Goal: Transaction & Acquisition: Purchase product/service

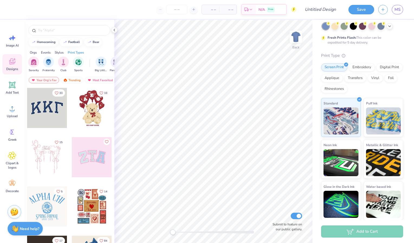
scroll to position [29, 0]
click at [45, 40] on div "homecoming" at bounding box center [46, 41] width 19 height 3
type input "homecoming"
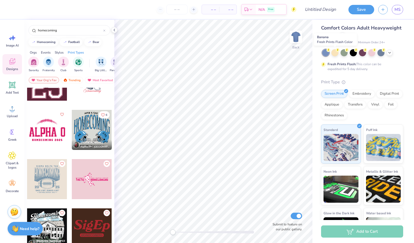
scroll to position [2, 0]
click at [344, 35] on icon at bounding box center [342, 34] width 3 height 3
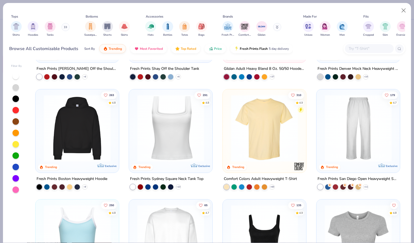
scroll to position [84, 0]
click at [71, 121] on div at bounding box center [76, 128] width 217 height 67
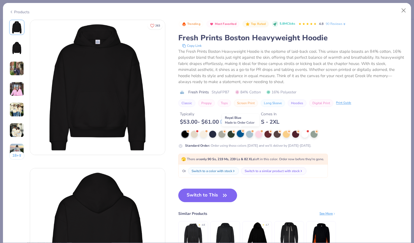
click at [240, 133] on div at bounding box center [240, 133] width 7 height 7
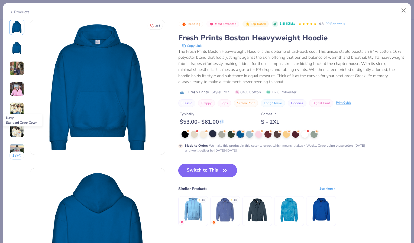
click at [212, 133] on div at bounding box center [212, 133] width 7 height 7
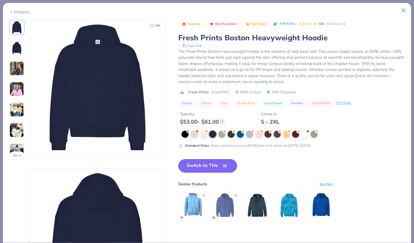
click at [216, 164] on button "Switch to This" at bounding box center [207, 166] width 59 height 14
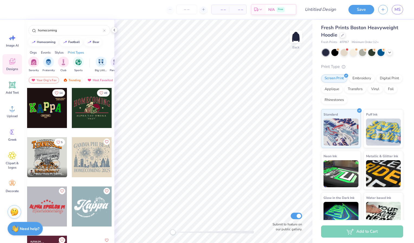
click at [43, 78] on div "Your Org's Fav" at bounding box center [44, 80] width 30 height 6
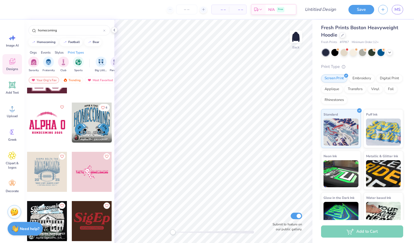
scroll to position [183, 0]
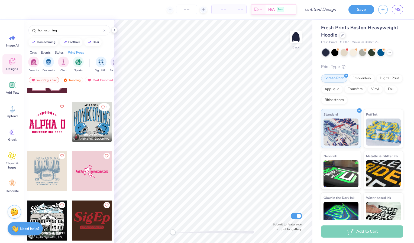
click at [91, 119] on div at bounding box center [92, 122] width 40 height 40
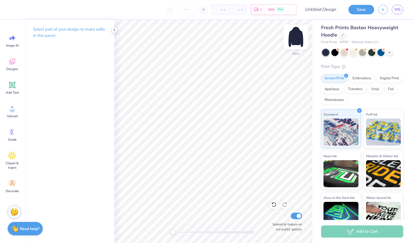
click at [297, 35] on img at bounding box center [296, 37] width 22 height 22
click at [15, 38] on icon at bounding box center [12, 38] width 8 height 8
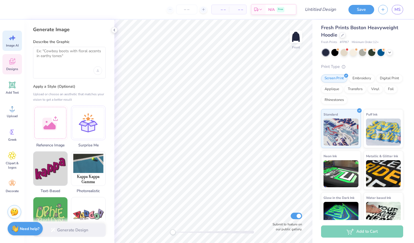
click at [15, 66] on div "Designs" at bounding box center [11, 64] width 19 height 20
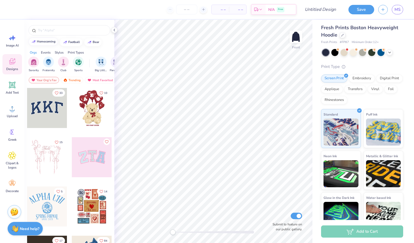
click at [43, 41] on div "homecoming" at bounding box center [46, 41] width 19 height 3
type input "homecoming"
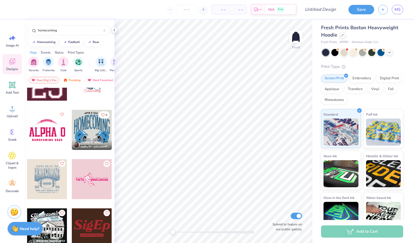
scroll to position [179, 0]
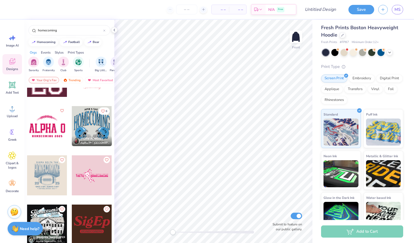
click at [86, 126] on div at bounding box center [92, 126] width 40 height 40
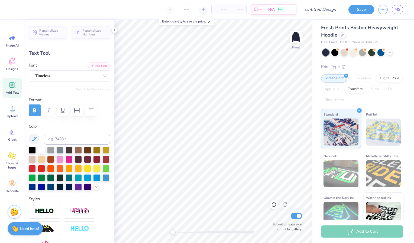
scroll to position [4, 1]
type textarea "DG X SNU"
click at [41, 148] on div at bounding box center [41, 149] width 7 height 7
type input "1.19"
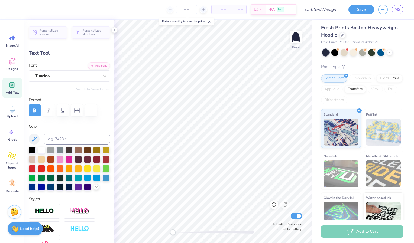
type input "1.43"
type input "13.89"
type input "-44.9"
type textarea "DG"
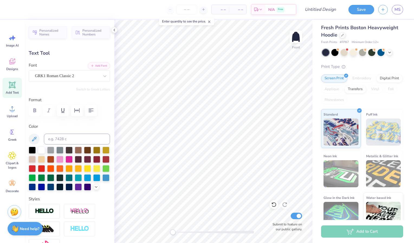
type input "1.69"
type input "1.94"
type input "13.46"
type input "54.6"
type textarea "SN"
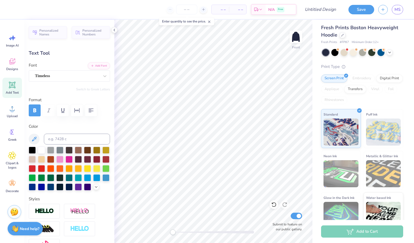
type input "8.74"
type input "0.46"
type input "18.25"
type input "0.0"
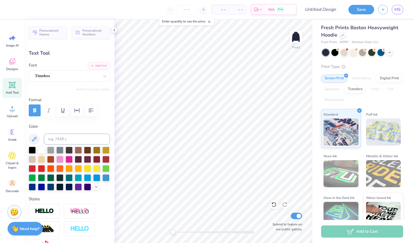
type textarea "W"
type textarea "[US_STATE][GEOGRAPHIC_DATA]"
click at [42, 147] on div at bounding box center [41, 149] width 7 height 7
type input "1.08"
type input "0.38"
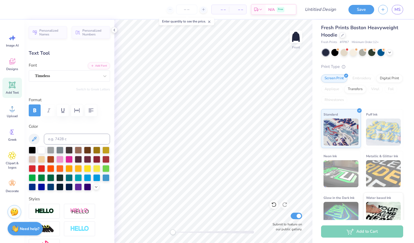
type input "18.87"
click at [41, 149] on div at bounding box center [41, 149] width 7 height 7
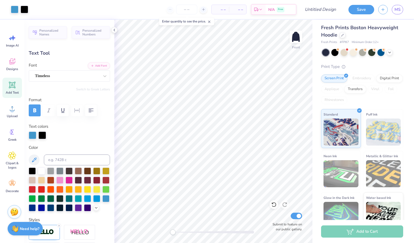
type input "13.47"
type input "7.38"
type input "6.75"
click at [41, 170] on div at bounding box center [41, 170] width 7 height 7
drag, startPoint x: 32, startPoint y: 132, endPoint x: 42, endPoint y: 133, distance: 9.8
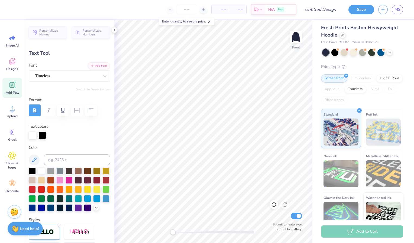
click at [42, 133] on div at bounding box center [69, 136] width 81 height 8
click at [42, 133] on div at bounding box center [42, 136] width 8 height 8
click at [32, 135] on div at bounding box center [33, 136] width 8 height 8
click at [102, 202] on div at bounding box center [105, 198] width 7 height 7
click at [43, 132] on div at bounding box center [42, 136] width 8 height 8
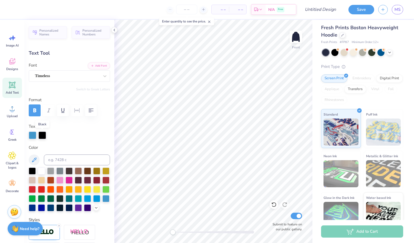
click at [42, 134] on div at bounding box center [42, 136] width 8 height 8
click at [39, 170] on div at bounding box center [41, 170] width 7 height 7
click at [43, 137] on div at bounding box center [42, 136] width 8 height 8
click at [42, 169] on div at bounding box center [41, 170] width 7 height 7
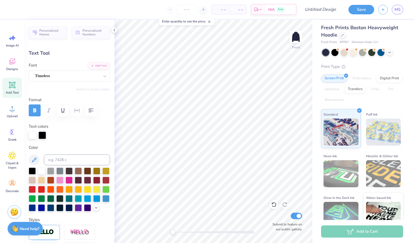
drag, startPoint x: 42, startPoint y: 134, endPoint x: 37, endPoint y: 134, distance: 4.9
click at [37, 134] on div at bounding box center [69, 136] width 81 height 8
click at [41, 134] on div at bounding box center [42, 136] width 8 height 8
drag, startPoint x: 40, startPoint y: 170, endPoint x: 41, endPoint y: 135, distance: 34.7
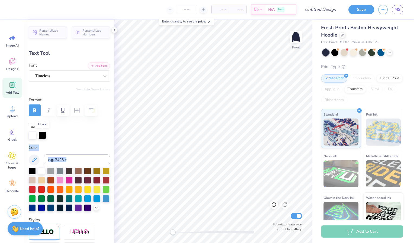
click at [41, 135] on div "Personalized Names Personalized Numbers Text Tool Add Font Font Timeless Switch…" at bounding box center [69, 131] width 90 height 223
drag, startPoint x: 41, startPoint y: 135, endPoint x: 56, endPoint y: 136, distance: 15.0
click at [56, 136] on div at bounding box center [69, 136] width 81 height 8
click at [62, 141] on div "Personalized Names Personalized Numbers Text Tool Add Font Font Timeless Switch…" at bounding box center [69, 131] width 90 height 223
click at [34, 133] on div at bounding box center [33, 136] width 8 height 8
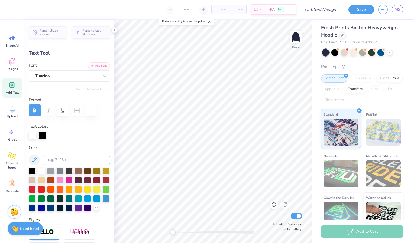
click at [41, 133] on div at bounding box center [42, 136] width 8 height 8
click at [41, 169] on div at bounding box center [41, 170] width 7 height 7
click at [102, 202] on div at bounding box center [105, 198] width 7 height 7
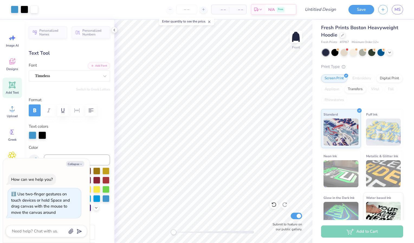
type textarea "x"
click at [168, 236] on div "Front Submit to feature on our public gallery." at bounding box center [213, 131] width 198 height 223
type input "0.98"
type input "1.35"
type input "13.91"
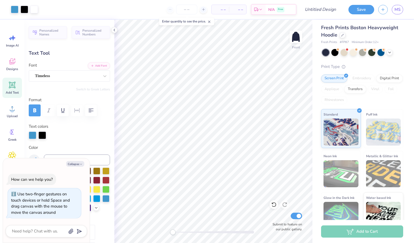
type textarea "x"
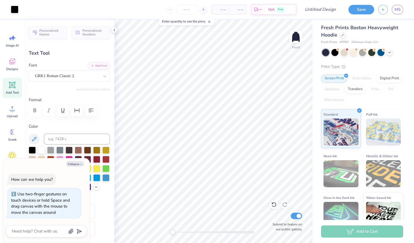
type input "-44.9"
click at [80, 163] on icon "button" at bounding box center [80, 164] width 3 height 3
type textarea "x"
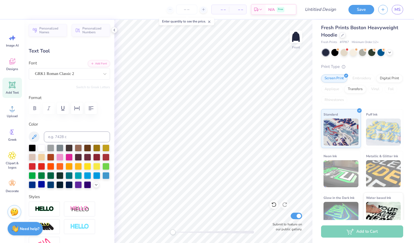
scroll to position [0, 0]
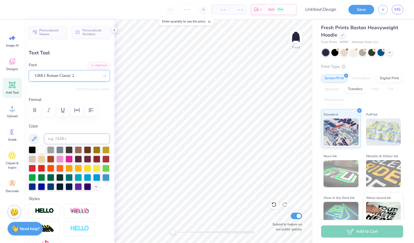
click at [93, 76] on div "GRK1 Roman Classic 2" at bounding box center [67, 75] width 66 height 8
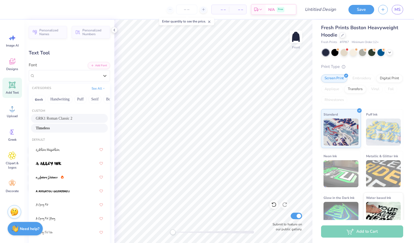
click at [71, 124] on div "Timeless" at bounding box center [69, 128] width 77 height 9
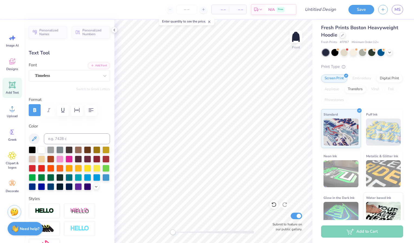
type input "1.34"
type input "1.38"
type input "13.66"
type input "54.6"
click at [78, 77] on div "GRK1 Roman Classic 2" at bounding box center [67, 75] width 66 height 8
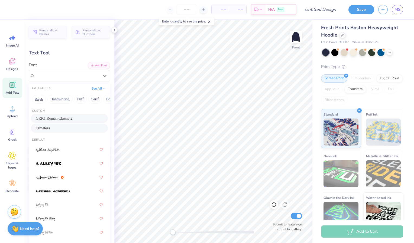
click at [60, 125] on div "Timeless" at bounding box center [69, 128] width 67 height 6
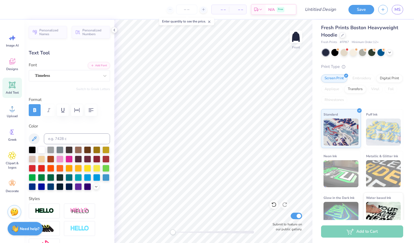
scroll to position [4, 1]
type textarea "SNU"
type input "0.0"
type input "1.26"
type input "1.33"
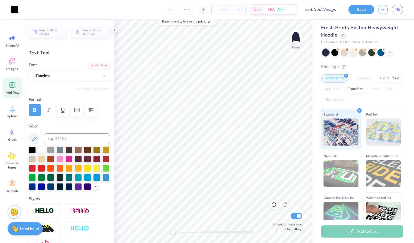
type input "13.91"
type input "-44.9"
type input "1.52"
type input "1.57"
type input "13.58"
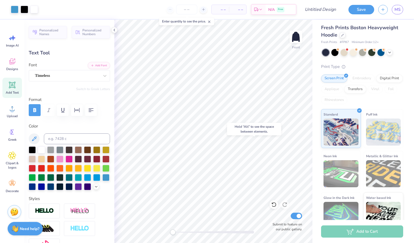
type input "0.0"
click at [296, 34] on img at bounding box center [296, 37] width 22 height 22
click at [12, 66] on div "Designs" at bounding box center [11, 64] width 19 height 20
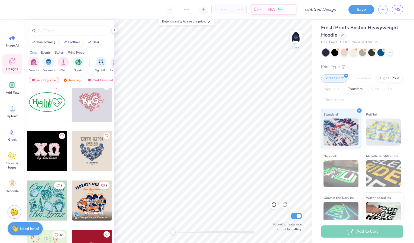
scroll to position [1188, 0]
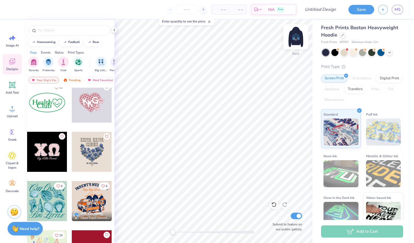
click at [299, 31] on img at bounding box center [296, 37] width 22 height 22
click at [203, 9] on icon at bounding box center [203, 10] width 4 height 4
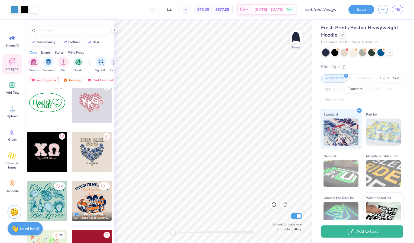
click at [161, 9] on div "12" at bounding box center [169, 10] width 41 height 10
click at [161, 10] on div "12" at bounding box center [169, 10] width 41 height 10
click at [180, 9] on input "12" at bounding box center [168, 10] width 21 height 10
type input "1"
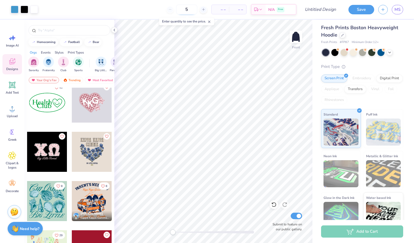
type input "12"
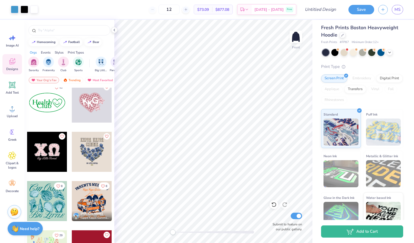
scroll to position [8, 0]
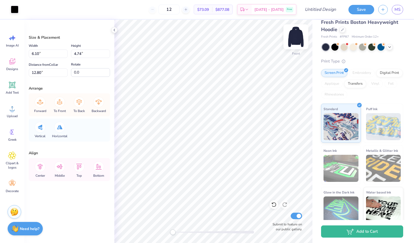
click at [302, 39] on img at bounding box center [296, 37] width 22 height 22
click at [11, 89] on icon at bounding box center [12, 85] width 8 height 8
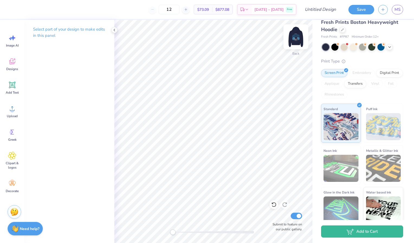
click at [299, 42] on img at bounding box center [296, 37] width 22 height 22
click at [297, 40] on img at bounding box center [295, 36] width 11 height 11
click at [299, 37] on img at bounding box center [296, 37] width 22 height 22
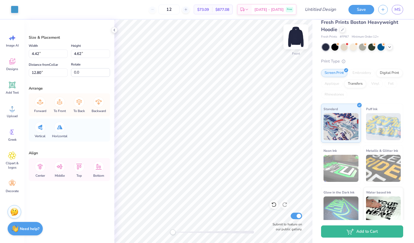
click at [301, 36] on img at bounding box center [296, 37] width 22 height 22
type input "2.58"
type input "2.69"
type input "3.00"
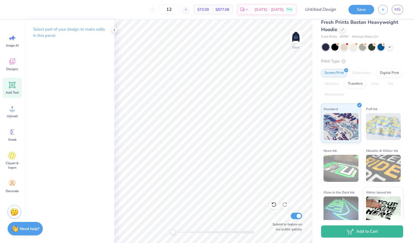
click at [14, 86] on icon at bounding box center [12, 85] width 5 height 5
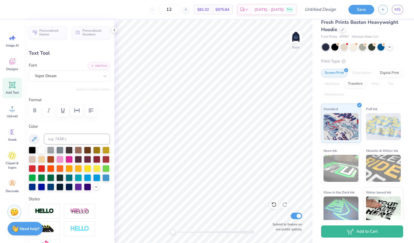
scroll to position [4, 1]
type textarea "DG X SNU"
click at [95, 74] on div "Super Dream" at bounding box center [67, 76] width 66 height 8
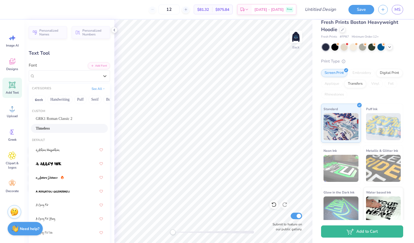
click at [68, 129] on div "Timeless" at bounding box center [69, 129] width 67 height 6
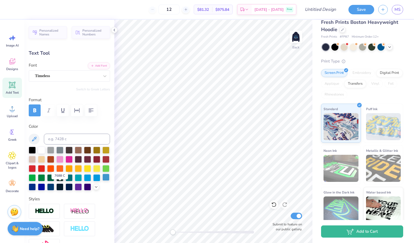
click at [102, 181] on div at bounding box center [105, 177] width 7 height 7
type input "13.49"
type input "2.08"
type input "5.71"
type input "4.99"
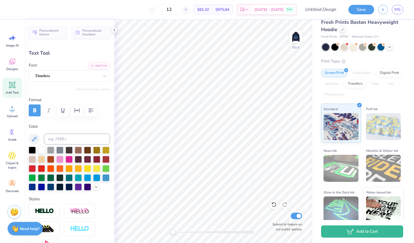
type input "0.77"
click at [299, 37] on img at bounding box center [296, 37] width 22 height 22
click at [296, 38] on img at bounding box center [296, 37] width 22 height 22
click at [298, 38] on img at bounding box center [296, 37] width 22 height 22
click at [295, 36] on img at bounding box center [296, 37] width 22 height 22
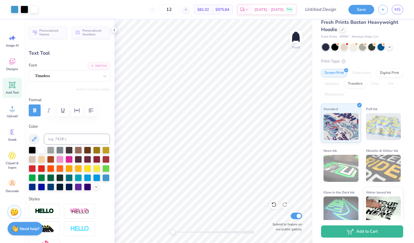
type input "13.47"
type input "7.38"
type input "6.75"
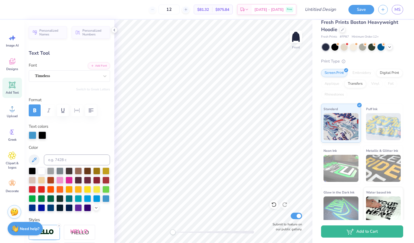
scroll to position [4, 1]
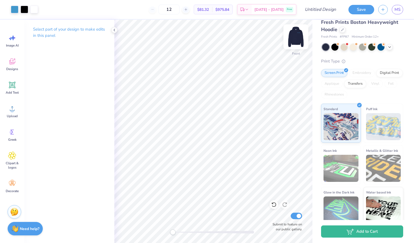
click at [300, 42] on img at bounding box center [296, 37] width 22 height 22
click at [292, 38] on img at bounding box center [296, 37] width 22 height 22
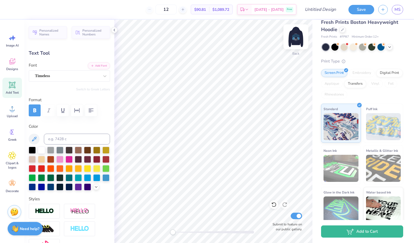
type textarea "D"
type textarea "!"
type textarea "105 X 1015"
click at [13, 86] on icon at bounding box center [12, 85] width 5 height 5
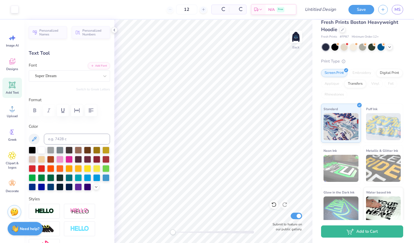
type input "7.05"
type input "2.04"
type input "5.73"
type textarea "Homecoming 2025"
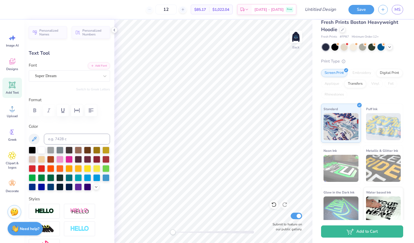
scroll to position [4, 1]
click at [70, 77] on div "Super Dream" at bounding box center [67, 76] width 66 height 8
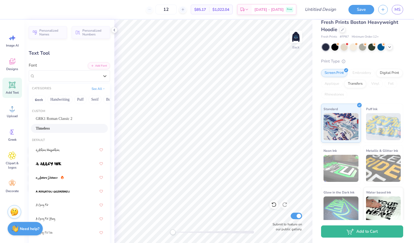
click at [60, 128] on div "Timeless" at bounding box center [69, 129] width 67 height 6
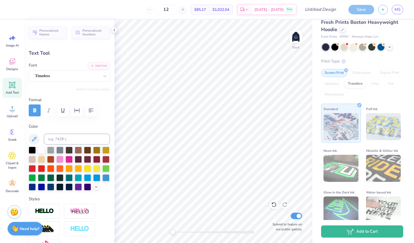
type input "18.86"
type input "2.20"
type input "5.65"
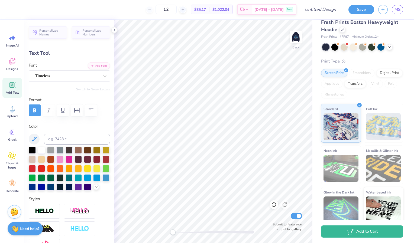
type input "7.78"
type input "0.91"
type input "6.18"
type input "0.72"
type input "4.88"
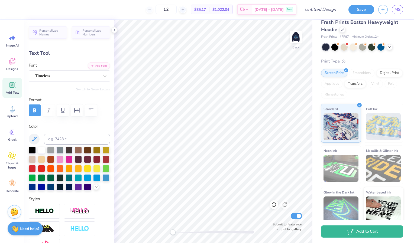
type input "4.90"
type input "0.76"
type input "3.70"
type input "4.25"
type input "0.66"
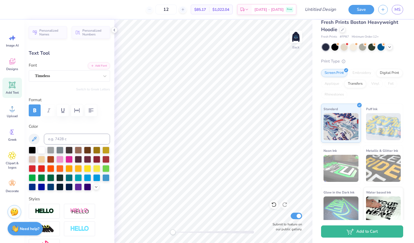
type input "6.18"
type input "0.72"
type input "4.88"
type input "5.00"
type input "0.58"
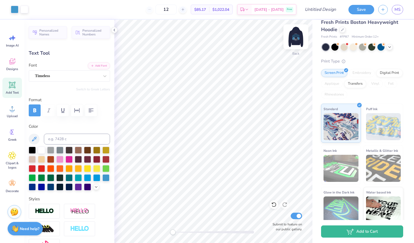
click at [296, 37] on img at bounding box center [296, 37] width 22 height 22
click at [294, 39] on img at bounding box center [296, 37] width 22 height 22
type input "4.66"
click at [293, 43] on img at bounding box center [296, 37] width 22 height 22
click at [186, 9] on div "12" at bounding box center [166, 10] width 41 height 10
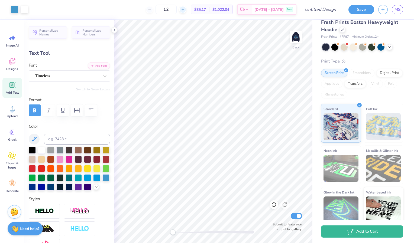
click at [185, 9] on icon at bounding box center [183, 10] width 4 height 4
click at [190, 9] on input "13" at bounding box center [186, 10] width 21 height 10
click at [201, 9] on icon at bounding box center [203, 10] width 4 height 4
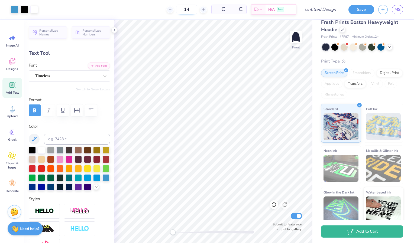
drag, startPoint x: 190, startPoint y: 9, endPoint x: 181, endPoint y: 9, distance: 9.2
click at [181, 9] on input "14" at bounding box center [186, 10] width 21 height 10
type input "1"
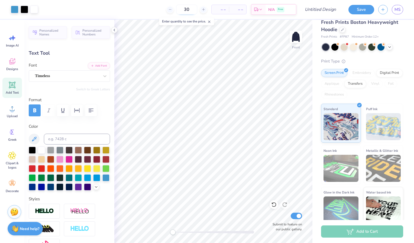
type input "30"
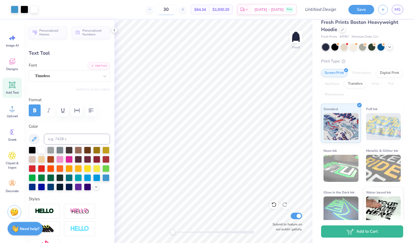
click at [177, 9] on input "30" at bounding box center [165, 10] width 21 height 10
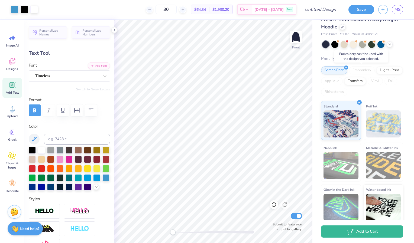
scroll to position [11, 0]
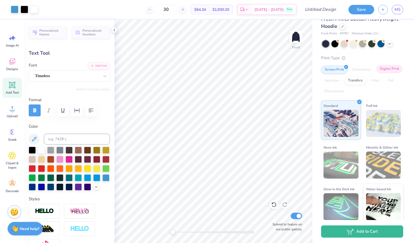
click at [376, 73] on div "Digital Print" at bounding box center [389, 69] width 26 height 8
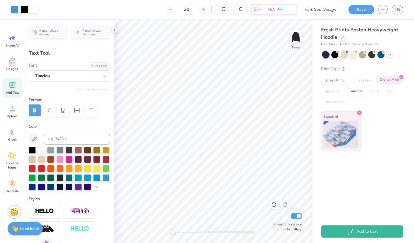
scroll to position [0, 0]
click at [389, 79] on div "Digital Print" at bounding box center [389, 80] width 26 height 8
click at [354, 91] on div "Transfers" at bounding box center [355, 91] width 22 height 8
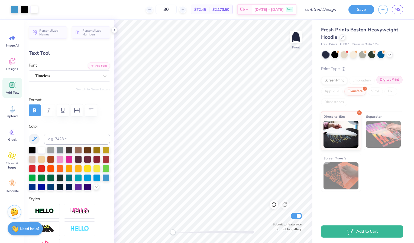
click at [385, 79] on div "Digital Print" at bounding box center [389, 80] width 26 height 8
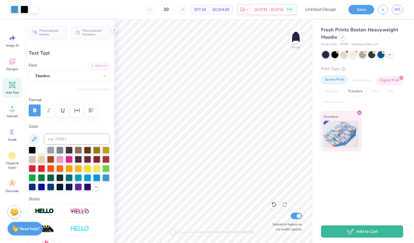
click at [334, 81] on div "Screen Print" at bounding box center [334, 80] width 26 height 8
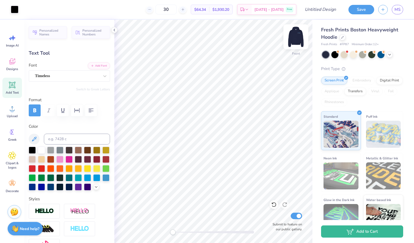
type input "0.36"
type input "0.16"
type input "18.25"
click at [70, 77] on div "Timeless" at bounding box center [67, 76] width 66 height 8
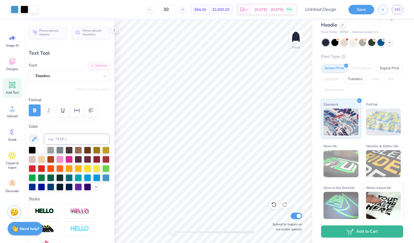
scroll to position [12, 0]
click at [177, 10] on input "30" at bounding box center [165, 10] width 21 height 10
type input "3"
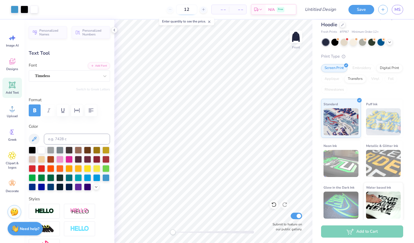
type input "12"
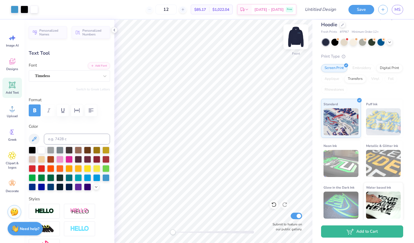
click at [296, 37] on img at bounding box center [296, 37] width 22 height 22
click at [363, 8] on button "Save" at bounding box center [361, 8] width 26 height 9
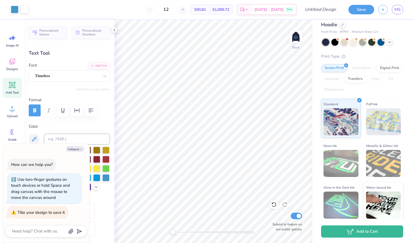
type textarea "x"
click at [55, 8] on div "12 $90.81 Per Item $1,089.72 Total Est. Delivery [DATE] - [DATE] Free" at bounding box center [164, 9] width 264 height 19
click at [326, 9] on input "Design Title" at bounding box center [327, 9] width 27 height 11
type input "H"
type textarea "x"
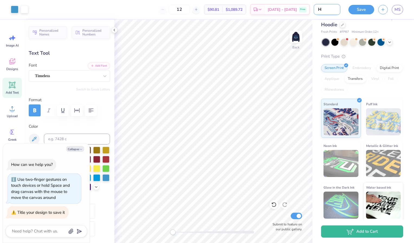
type input "Ho"
type textarea "x"
type input "Hom"
type textarea "x"
type input "Home"
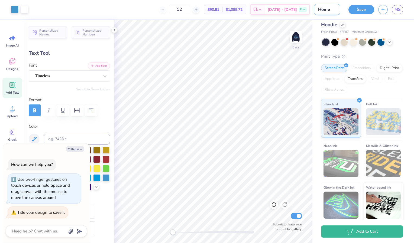
type textarea "x"
type input "Homec"
type textarea "x"
type input "Homeco"
type textarea "x"
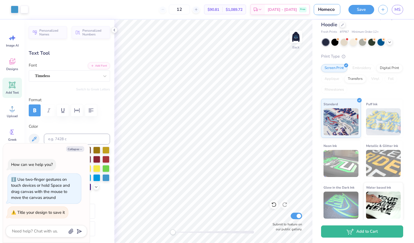
type input "Homecom"
type textarea "x"
type input "Homecomi"
type textarea "x"
type input "Homecomin"
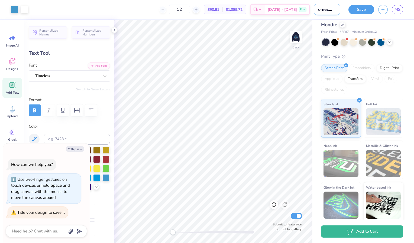
type textarea "x"
type input "Homecoming"
type textarea "x"
type input "Homecoming"
type textarea "x"
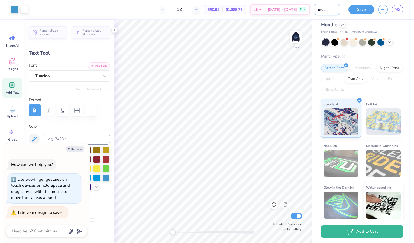
type input "Homecoming 2"
type textarea "x"
type input "Homecoming 25"
type textarea "x"
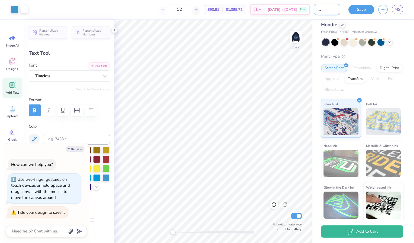
type input "Homecoming 25"
click at [355, 9] on button "Save" at bounding box center [361, 8] width 26 height 9
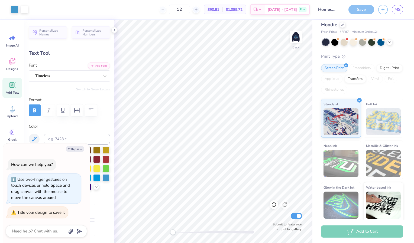
click at [362, 9] on div "Save" at bounding box center [361, 9] width 26 height 9
click at [76, 148] on button "Collapse" at bounding box center [75, 149] width 18 height 6
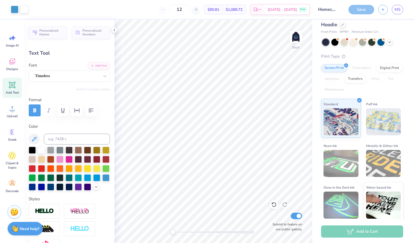
type textarea "x"
click at [295, 34] on img at bounding box center [296, 37] width 22 height 22
click at [191, 10] on input "12" at bounding box center [199, 10] width 21 height 10
click at [190, 10] on input "12" at bounding box center [179, 10] width 21 height 10
type input "1"
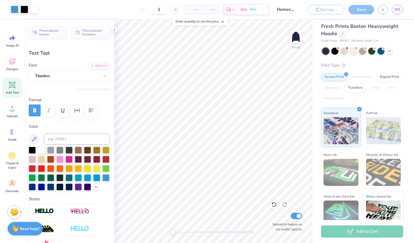
scroll to position [21, 0]
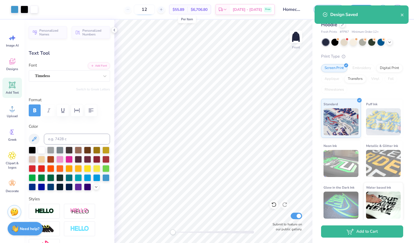
type input "1"
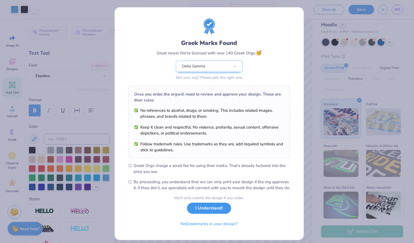
click at [213, 212] on button "I Understand!" at bounding box center [209, 208] width 44 height 11
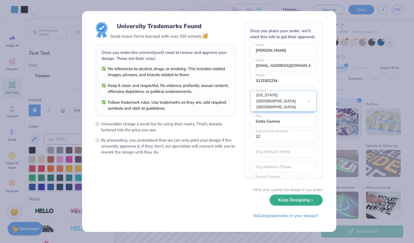
click at [300, 200] on button "Keep Designing" at bounding box center [295, 200] width 53 height 11
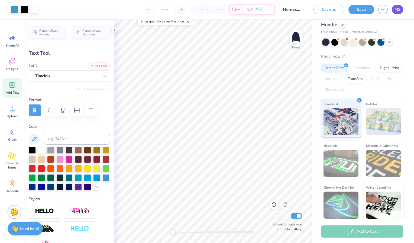
click at [394, 11] on link "MS" at bounding box center [397, 9] width 11 height 9
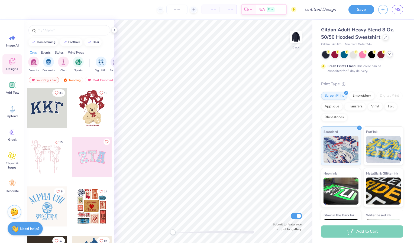
click at [389, 55] on icon at bounding box center [389, 54] width 4 height 4
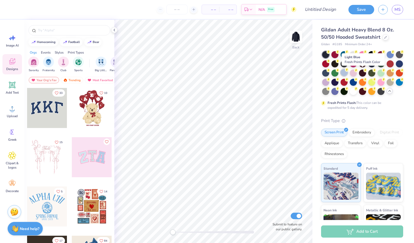
click at [347, 72] on div at bounding box center [343, 72] width 7 height 7
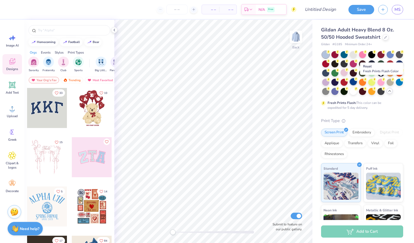
click at [357, 83] on div at bounding box center [353, 81] width 7 height 7
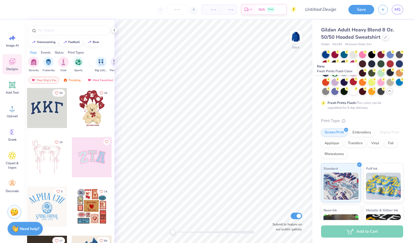
click at [386, 76] on div at bounding box center [389, 72] width 7 height 7
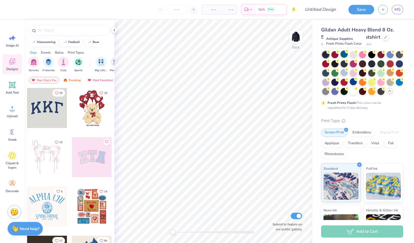
click at [343, 54] on div at bounding box center [343, 54] width 7 height 7
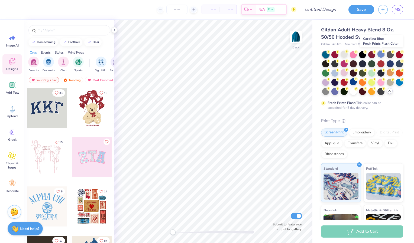
click at [380, 53] on div at bounding box center [380, 54] width 7 height 7
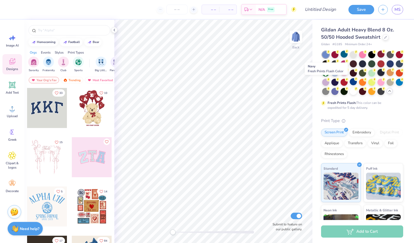
click at [377, 76] on div at bounding box center [380, 72] width 7 height 7
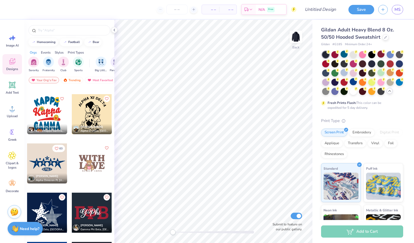
scroll to position [930, 0]
click at [47, 37] on div at bounding box center [69, 29] width 90 height 18
click at [47, 40] on div "homecoming" at bounding box center [46, 41] width 19 height 3
type input "homecoming"
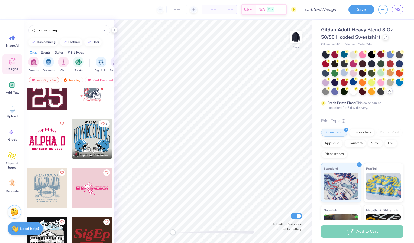
scroll to position [175, 0]
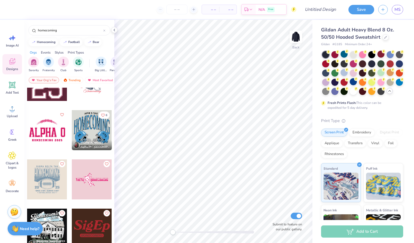
click at [84, 124] on div at bounding box center [92, 130] width 40 height 40
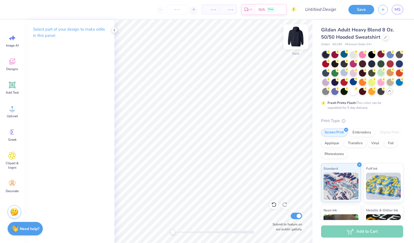
click at [297, 34] on img at bounding box center [296, 37] width 22 height 22
click at [12, 47] on span "Image AI" at bounding box center [12, 45] width 13 height 4
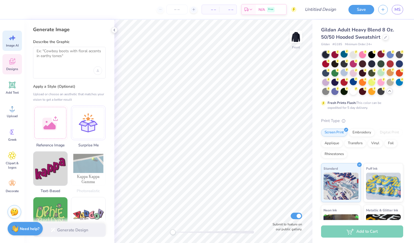
click at [14, 65] on icon at bounding box center [12, 61] width 8 height 8
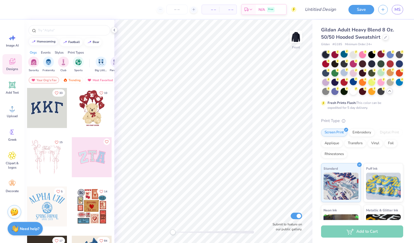
click at [45, 42] on div "homecoming" at bounding box center [46, 41] width 19 height 3
type input "homecoming"
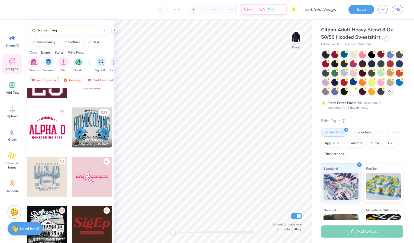
scroll to position [178, 0]
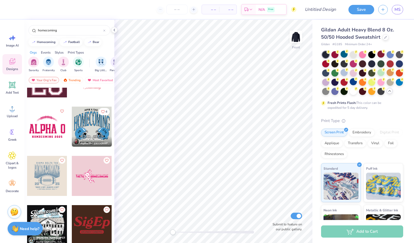
click at [88, 126] on div at bounding box center [92, 127] width 40 height 40
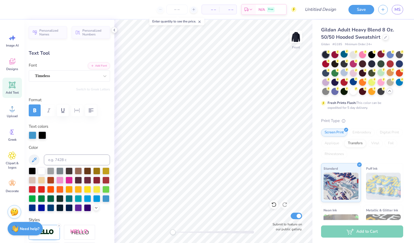
type input "4.64"
type input "0.76"
type input "6.00"
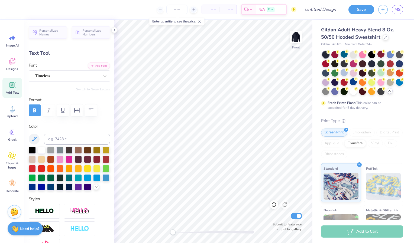
scroll to position [4, 2]
type textarea "A"
type textarea "DG X SNU"
click at [41, 151] on div at bounding box center [41, 149] width 7 height 7
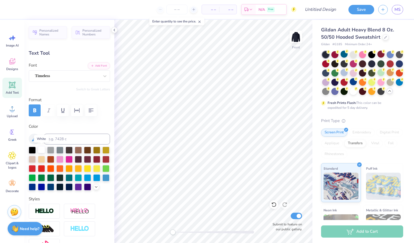
scroll to position [4, 2]
type input "7.97"
type input "0.42"
type input "17.34"
type textarea "INDIANA UNIVERSITY"
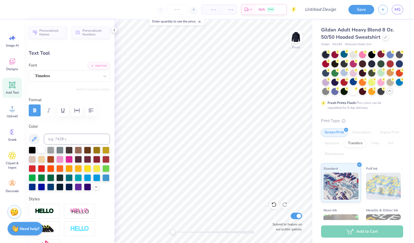
click at [42, 149] on div at bounding box center [41, 149] width 7 height 7
type input "0.32"
type input "0.15"
type input "0.98"
type input "0.35"
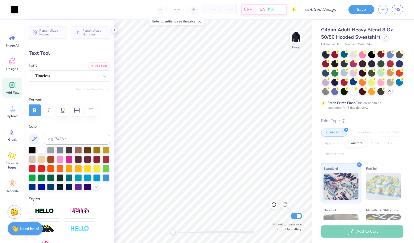
type input "17.91"
click at [42, 150] on div at bounding box center [41, 149] width 7 height 7
type input "1.09"
type input "1.30"
type input "13.37"
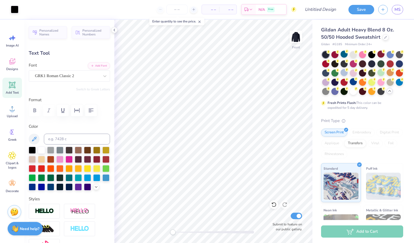
type input "-44.9"
type textarea "A"
click at [77, 76] on div "GRK1 Roman Classic 2" at bounding box center [67, 76] width 66 height 8
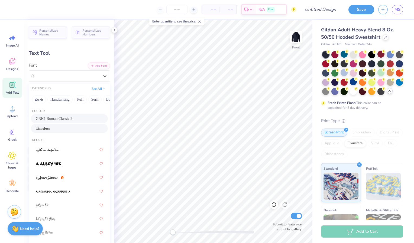
click at [60, 127] on div "Timeless" at bounding box center [69, 129] width 67 height 6
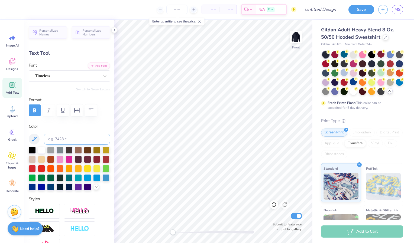
type textarea "DG"
type input "1.54"
type input "1.77"
type input "12.97"
type input "54.6"
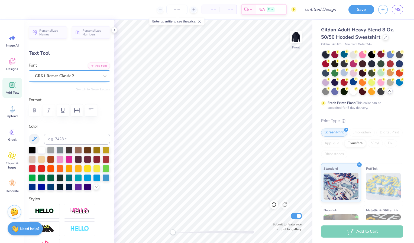
click at [78, 73] on div "GRK1 Roman Classic 2" at bounding box center [67, 76] width 66 height 8
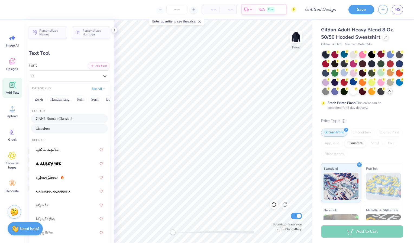
click at [51, 126] on div "Timeless" at bounding box center [69, 129] width 67 height 6
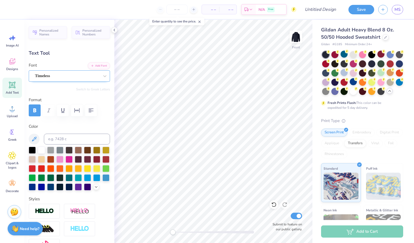
type textarea "SNU"
type input "0.0"
type input "1.38"
type input "1.43"
type input "13.09"
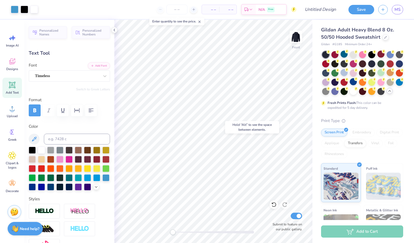
type input "0.0"
click at [194, 9] on icon at bounding box center [194, 10] width 4 height 4
type input "12"
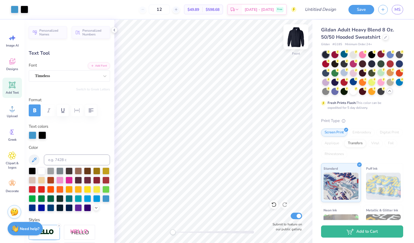
type input "12.28"
type input "6.73"
type input "6.85"
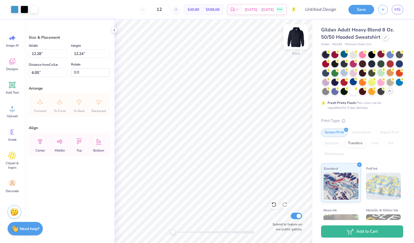
type input "6.00"
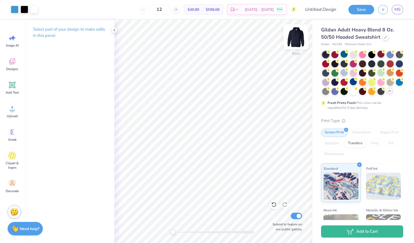
click at [296, 38] on img at bounding box center [296, 37] width 22 height 22
click at [114, 29] on icon at bounding box center [114, 30] width 4 height 4
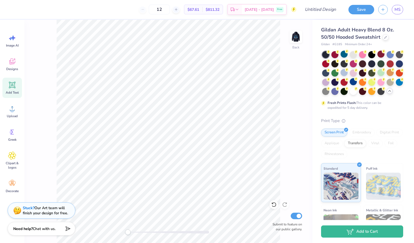
click at [9, 88] on icon at bounding box center [12, 85] width 6 height 6
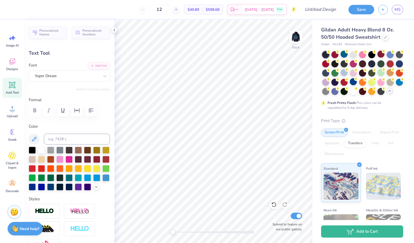
click at [16, 84] on div "Add Text" at bounding box center [11, 88] width 19 height 20
click at [92, 112] on icon "button" at bounding box center [91, 110] width 6 height 6
type textarea "105 X 1015 Homecoming 2025"
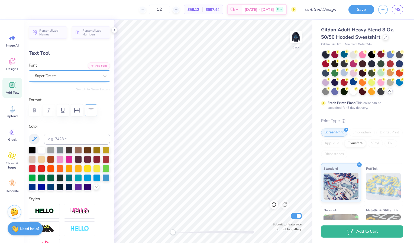
click at [73, 76] on div "Super Dream" at bounding box center [67, 76] width 66 height 8
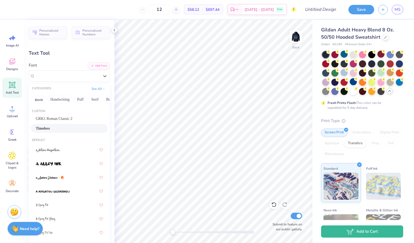
click at [61, 128] on div "Timeless" at bounding box center [69, 129] width 67 height 6
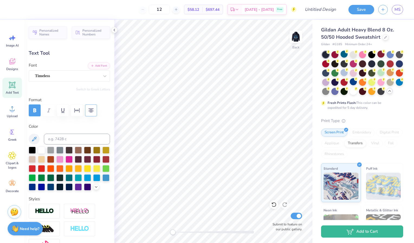
scroll to position [4, 2]
click at [102, 181] on div at bounding box center [105, 177] width 7 height 7
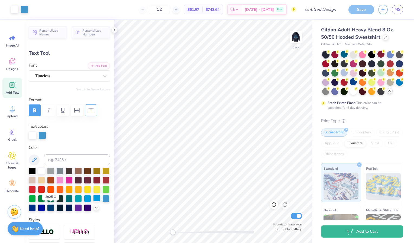
click at [93, 202] on div at bounding box center [96, 198] width 7 height 7
click at [40, 171] on div at bounding box center [41, 170] width 7 height 7
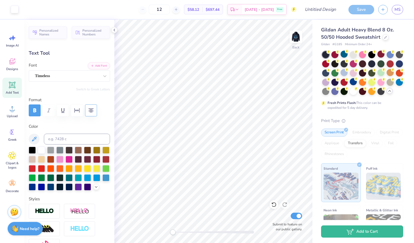
type input "15.44"
type input "4.05"
type input "5.23"
click at [102, 181] on div at bounding box center [105, 177] width 7 height 7
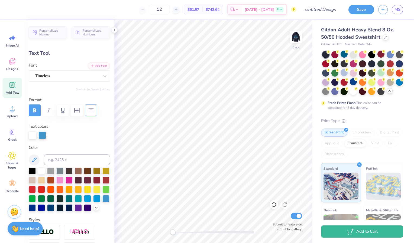
type input "6.46"
type input "1.69"
type input "5.46"
type input "1.43"
type input "3.00"
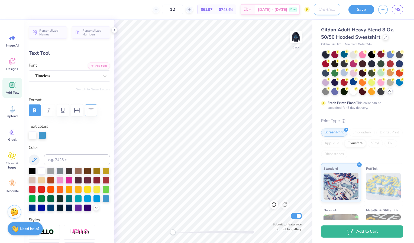
click at [326, 10] on input "Design Title" at bounding box center [327, 9] width 27 height 11
type input "HC25"
click at [365, 9] on button "Save" at bounding box center [361, 8] width 26 height 9
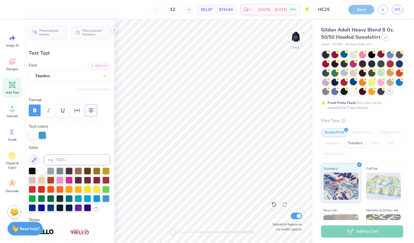
click at [347, 22] on div "Gildan Adult Heavy Blend 8 Oz. 50/50 Hooded Sweatshirt Gildan # G185 Minimum Or…" at bounding box center [363, 153] width 102 height 266
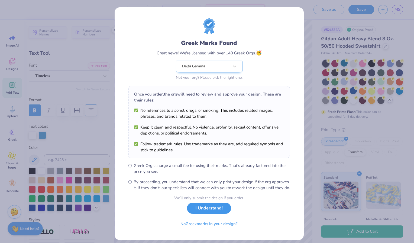
click at [211, 214] on button "I Understand!" at bounding box center [209, 208] width 44 height 11
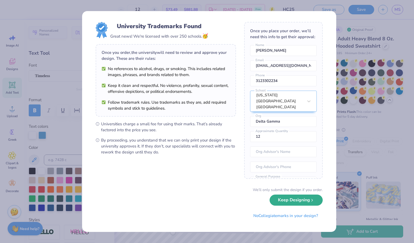
click at [285, 200] on button "Keep Designing" at bounding box center [295, 200] width 53 height 11
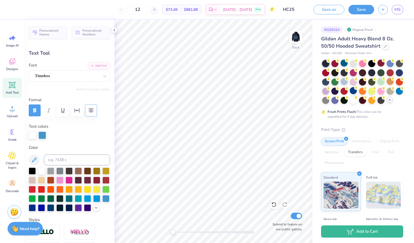
click at [384, 142] on div "Print Type Screen Print Embroidery Digital Print Applique Transfers Vinyl Foil …" at bounding box center [362, 211] width 82 height 168
click at [360, 229] on button "Add to Cart" at bounding box center [362, 230] width 82 height 12
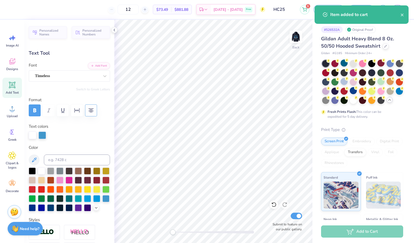
click at [396, 53] on div "Gildan # G185 Minimum Order: 24 +" at bounding box center [362, 53] width 82 height 5
click at [402, 14] on icon "close" at bounding box center [402, 15] width 4 height 4
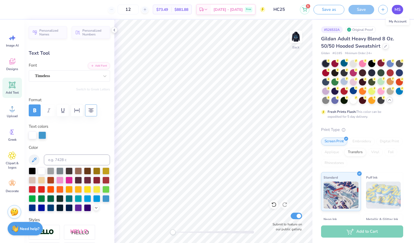
click at [397, 11] on span "MS" at bounding box center [397, 9] width 6 height 6
